Goal: Information Seeking & Learning: Find contact information

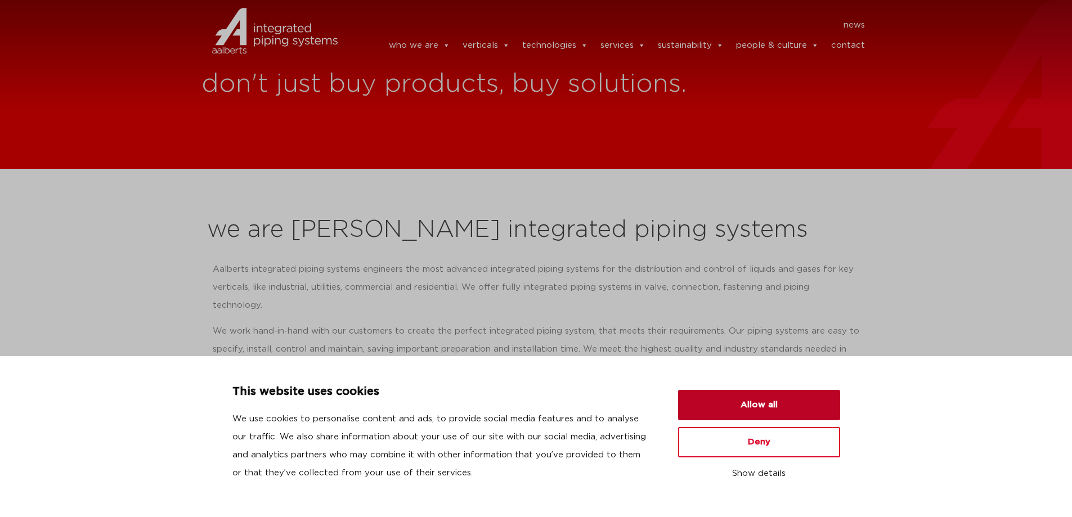
click at [777, 404] on button "Allow all" at bounding box center [759, 405] width 162 height 30
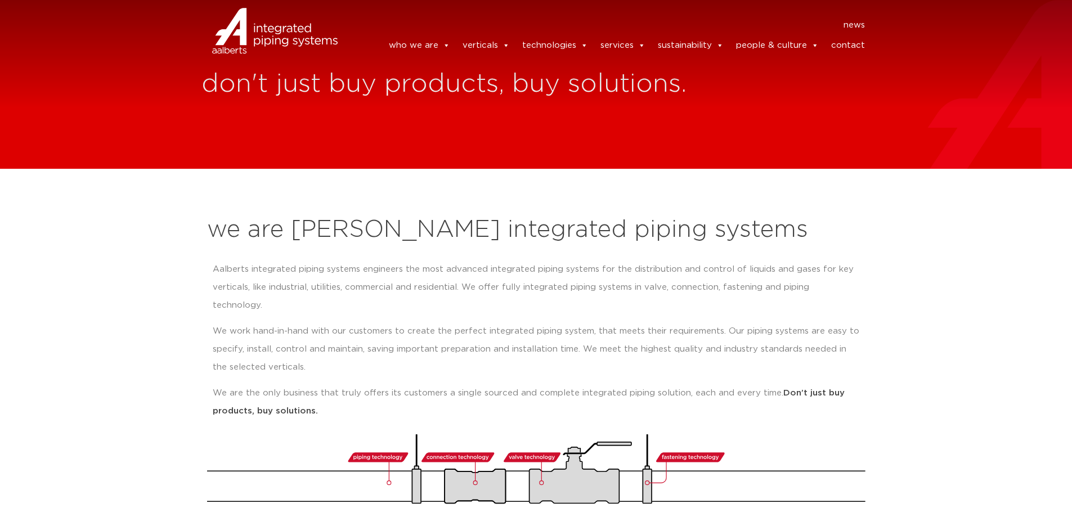
click at [852, 50] on link "contact" at bounding box center [849, 45] width 34 height 23
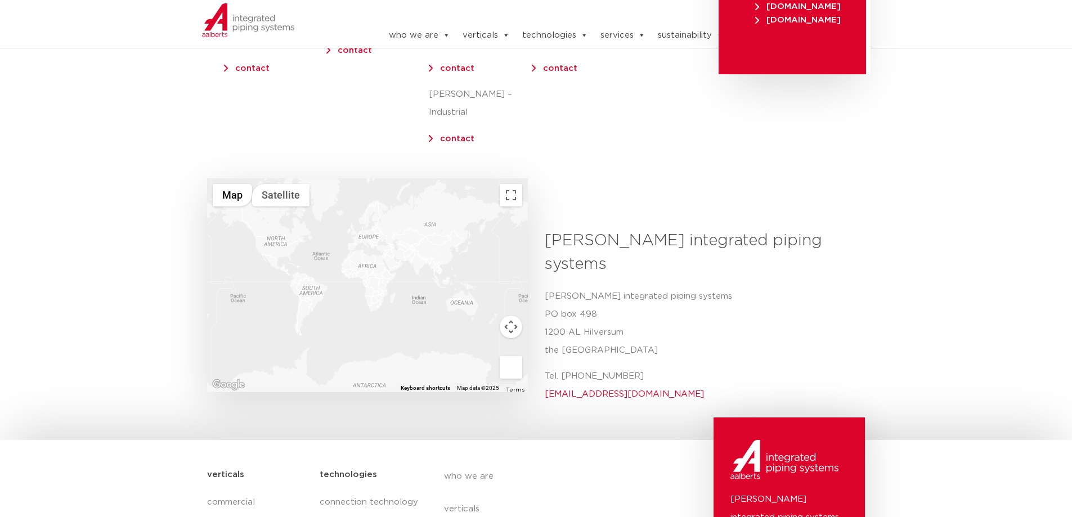
scroll to position [394, 0]
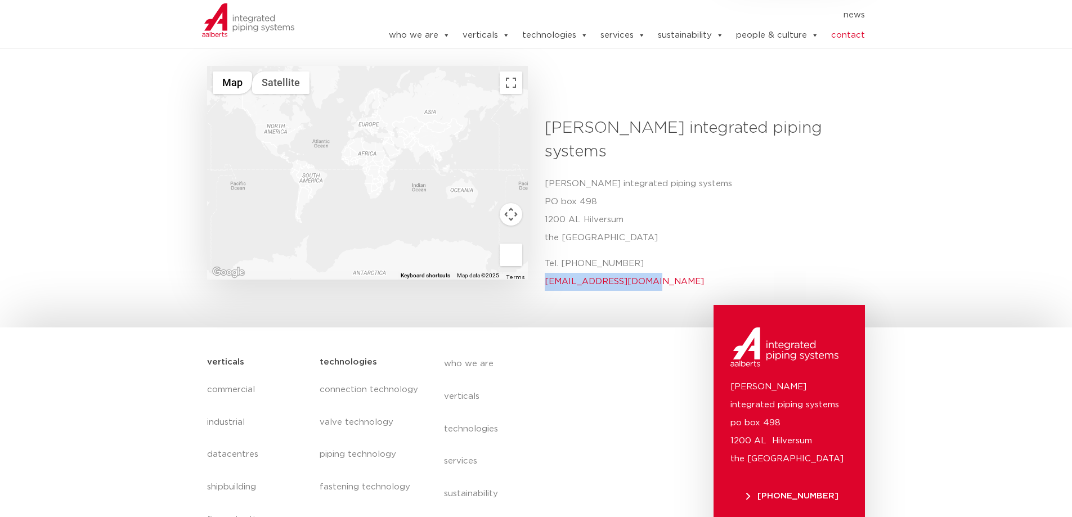
drag, startPoint x: 642, startPoint y: 240, endPoint x: 543, endPoint y: 244, distance: 99.2
click at [543, 244] on div "[PERSON_NAME] integrated piping systems Aalberts integrated [STREET_ADDRESS] Te…" at bounding box center [701, 208] width 329 height 183
copy link "info@aalberts-ips.com"
